Goal: Find specific page/section: Find specific page/section

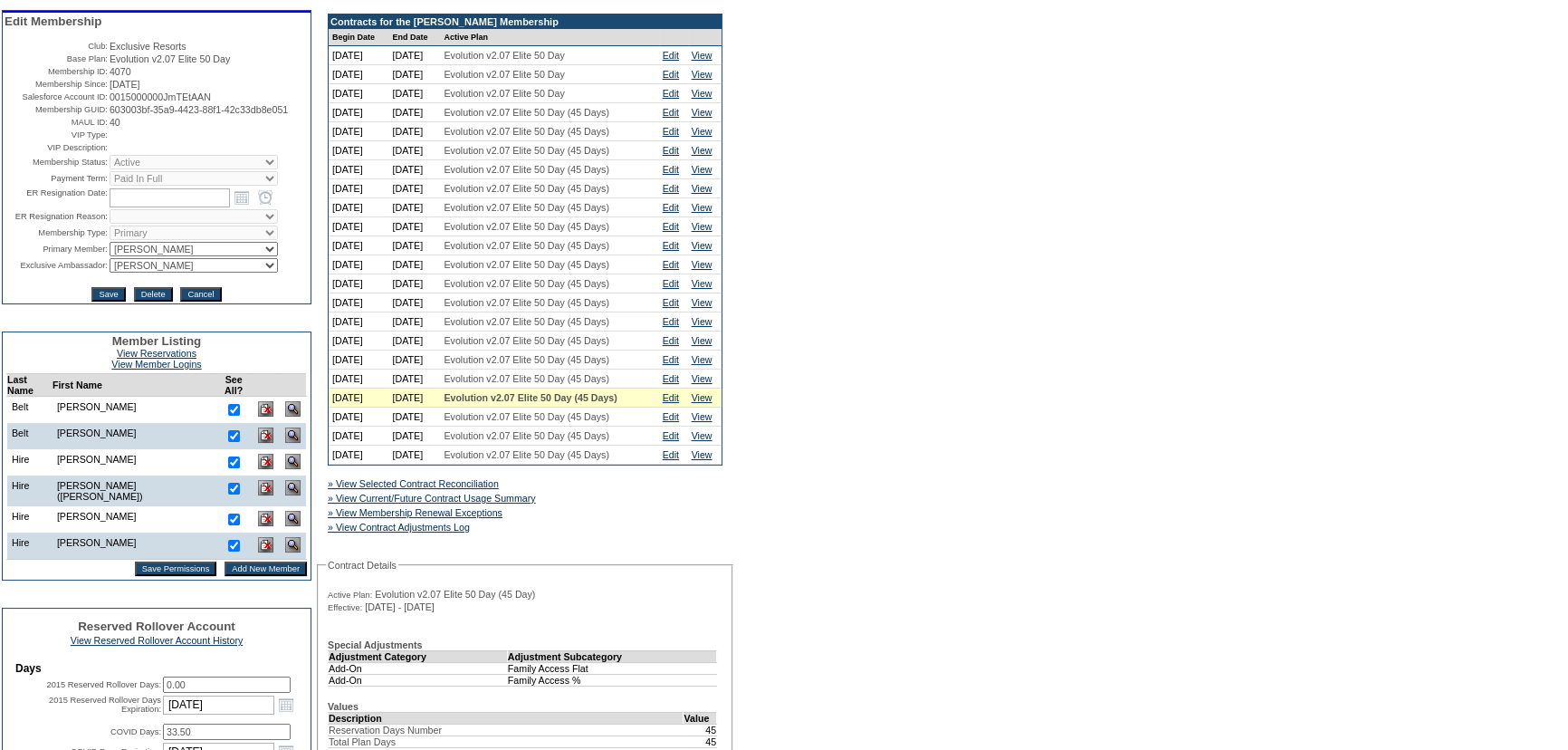
scroll to position [411, 0]
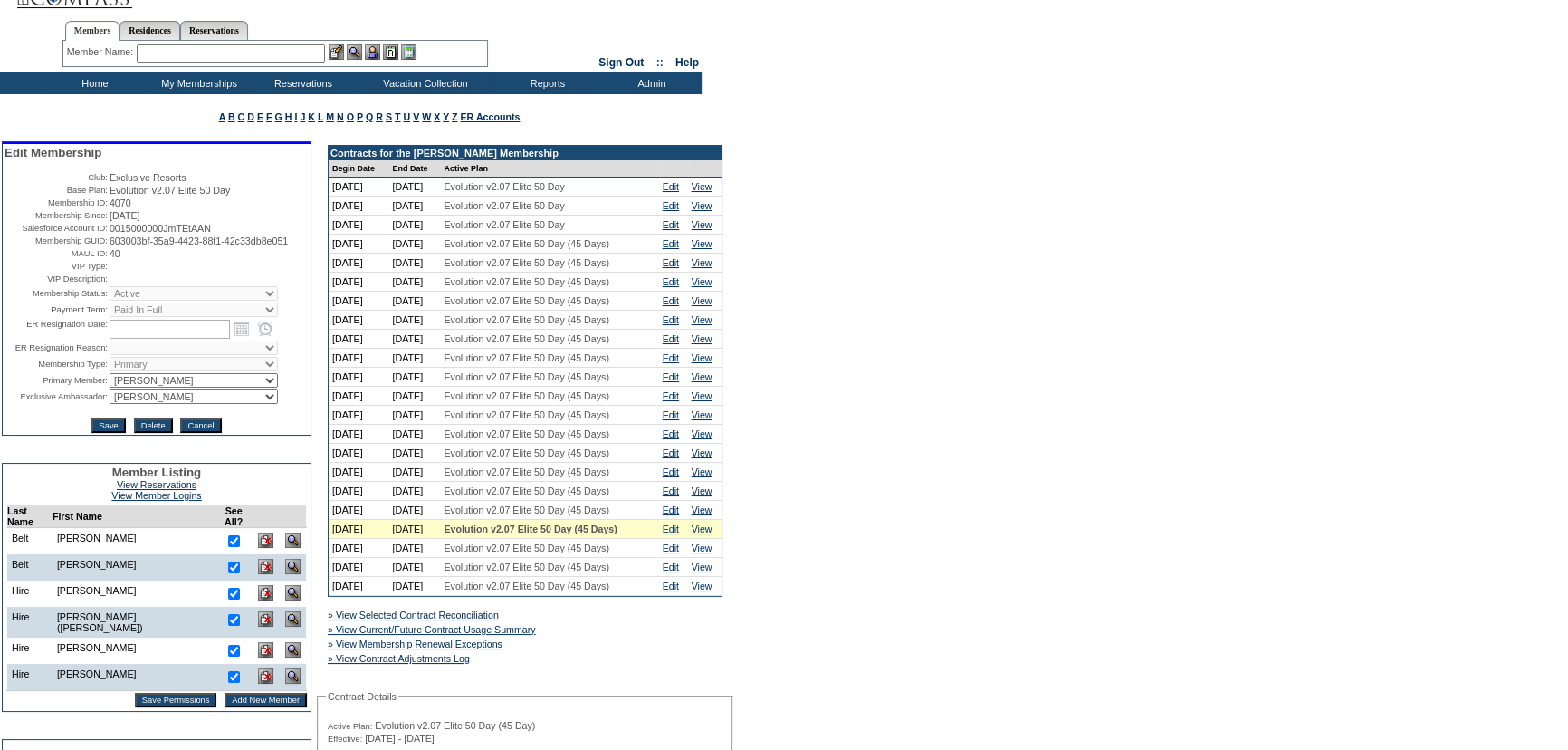
scroll to position [0, 0]
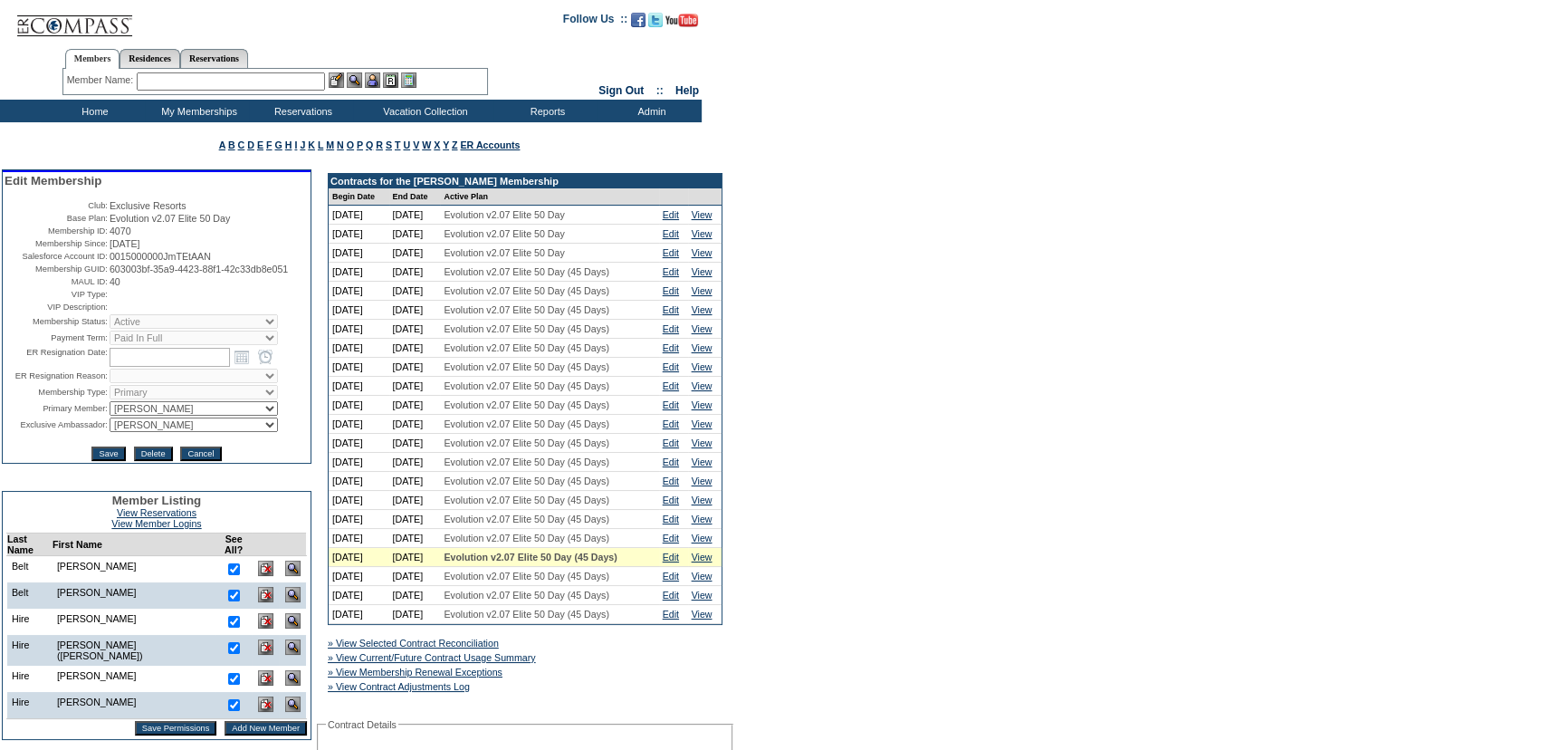
click at [84, 102] on td "Home" at bounding box center [93, 111] width 104 height 23
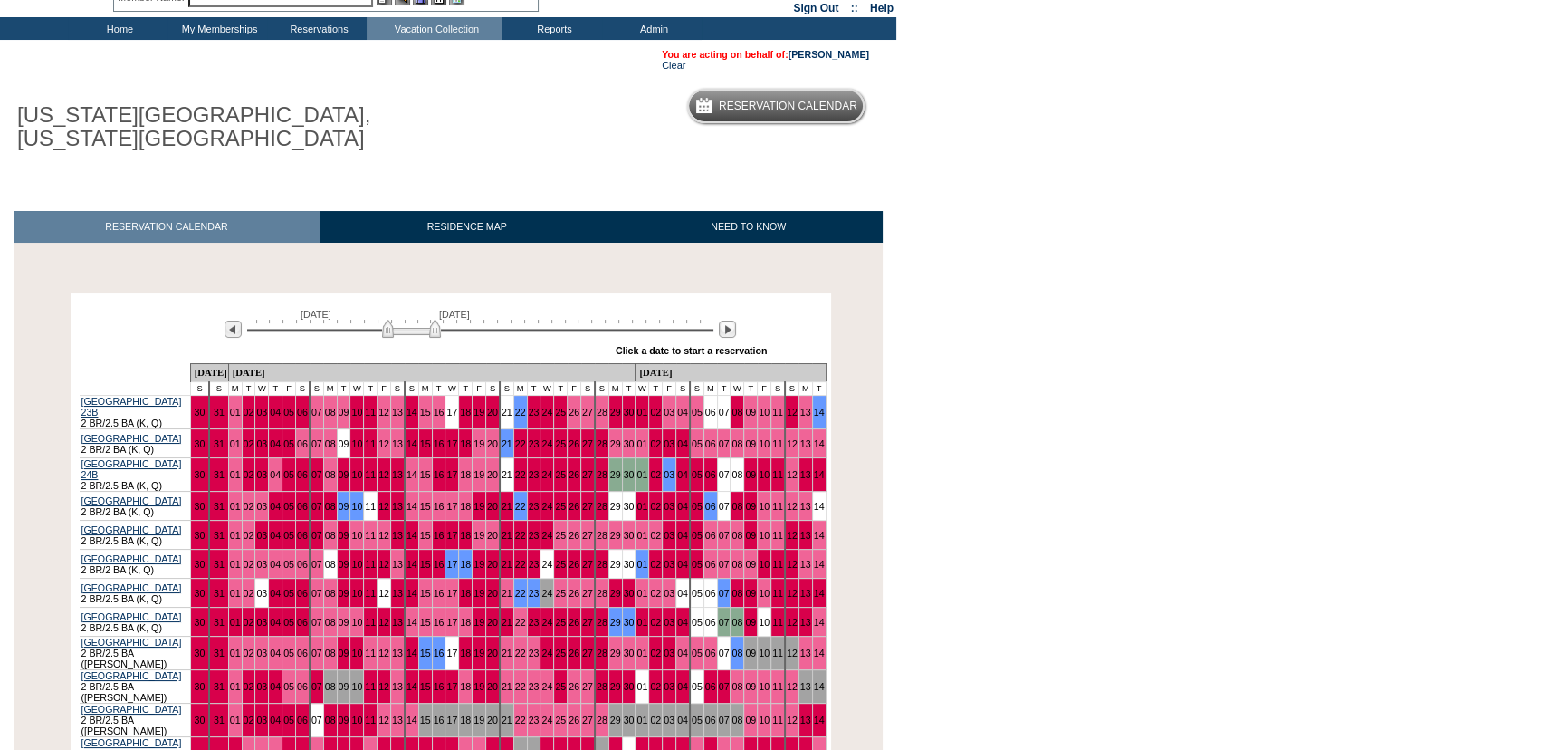
scroll to position [81, 0]
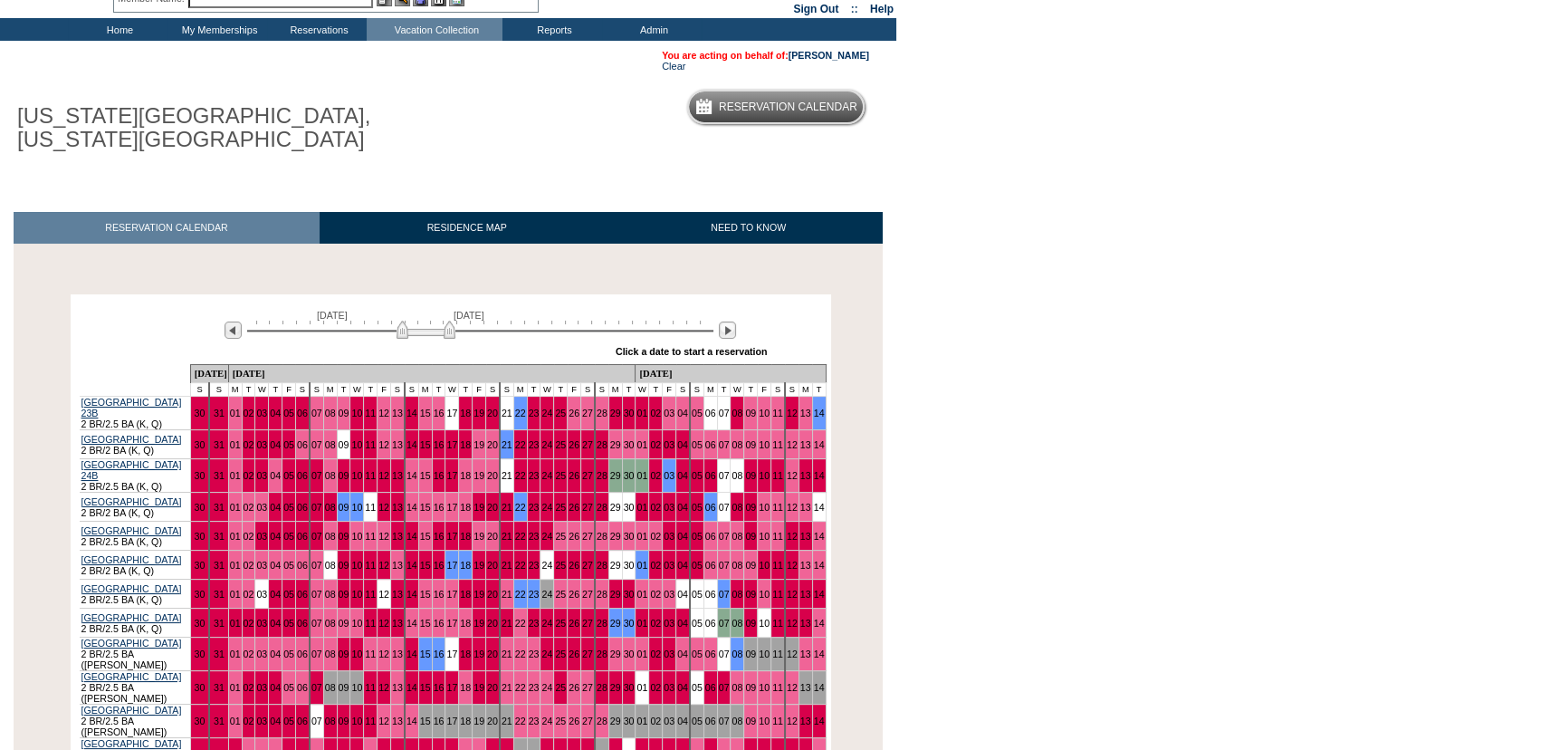
drag, startPoint x: 427, startPoint y: 338, endPoint x: 441, endPoint y: 338, distance: 14.0
click at [441, 338] on img at bounding box center [426, 329] width 59 height 18
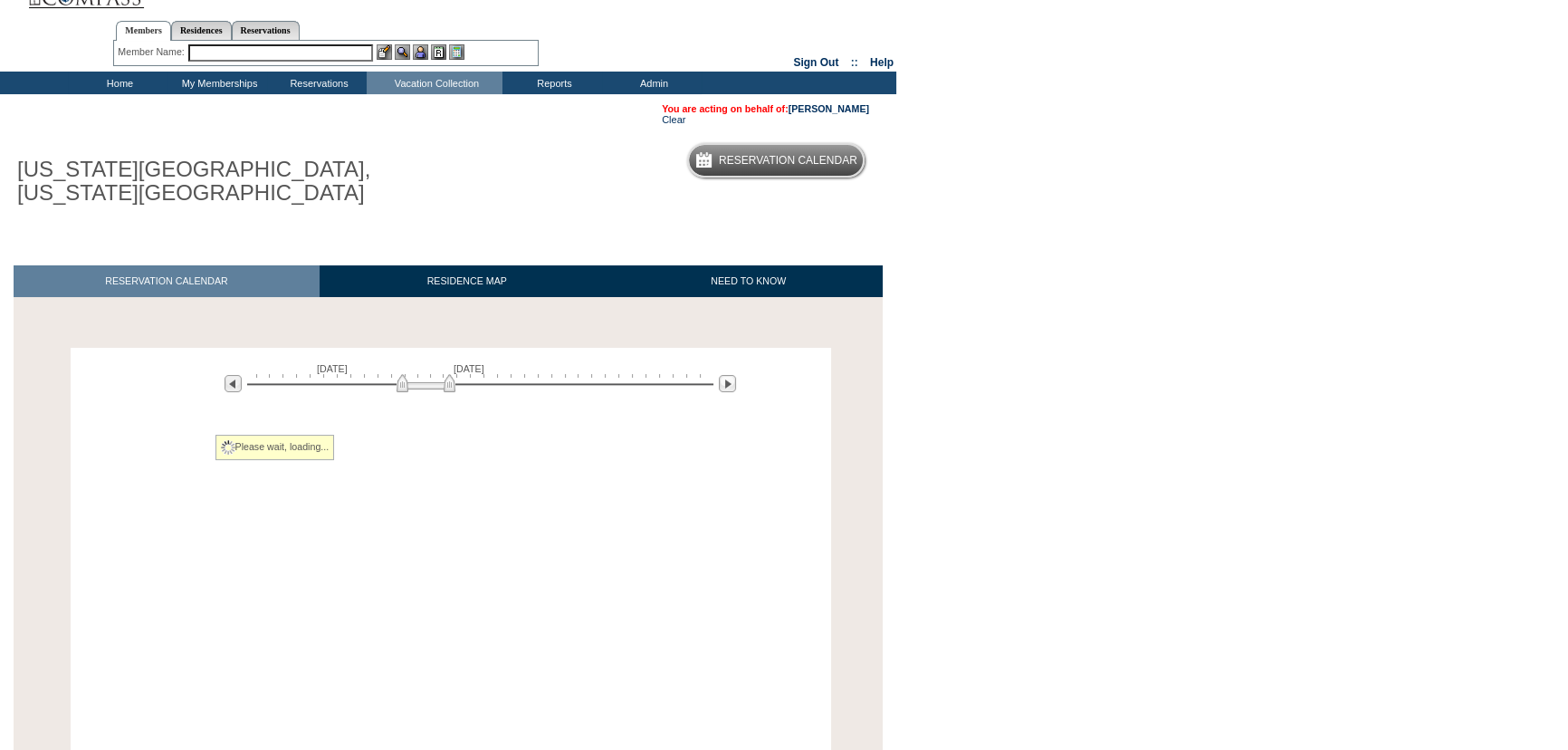
scroll to position [0, 0]
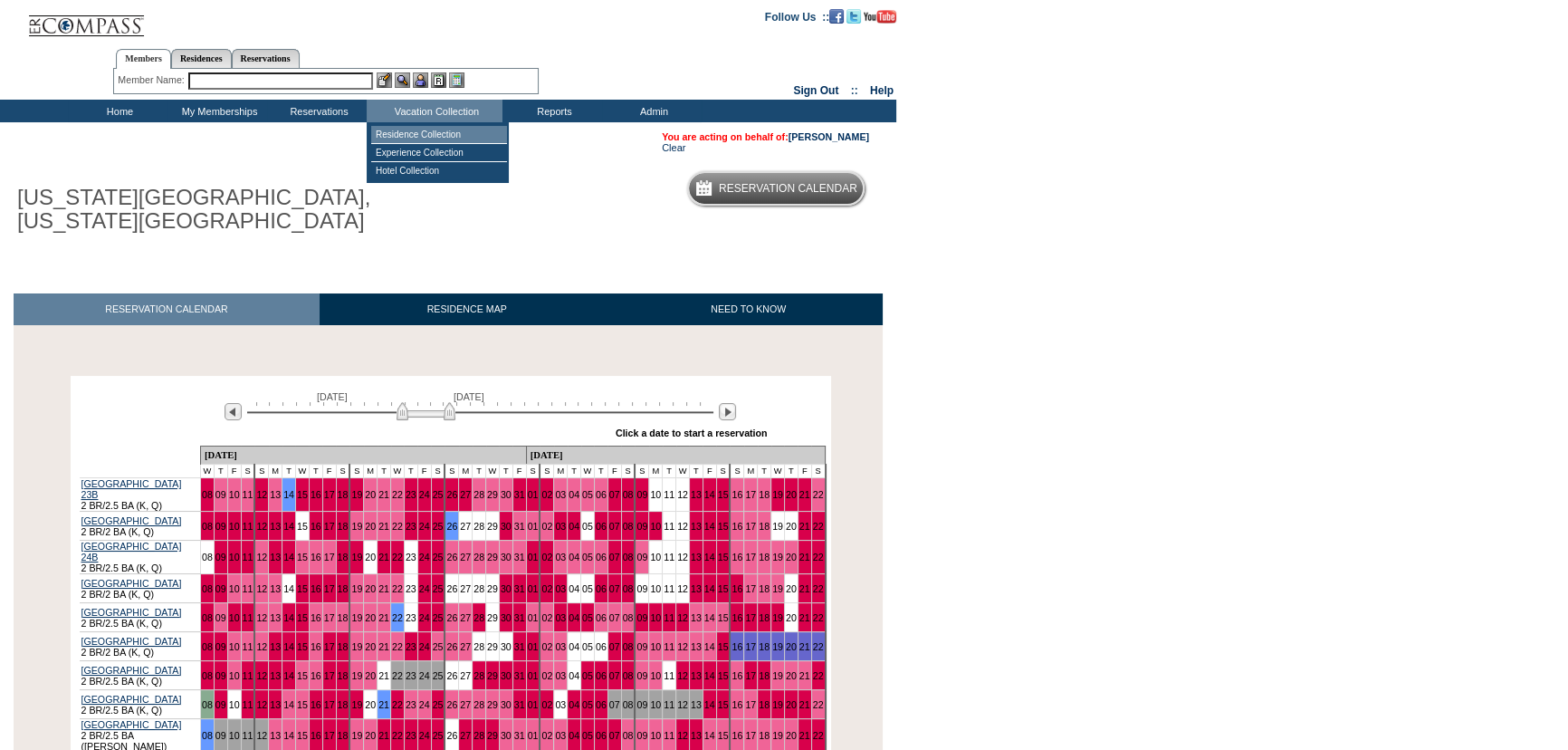
click at [435, 138] on td "Residence Collection" at bounding box center [439, 134] width 136 height 18
click at [1123, 232] on body "Follow Us ::" at bounding box center [784, 375] width 1568 height 750
